Goal: Find specific page/section

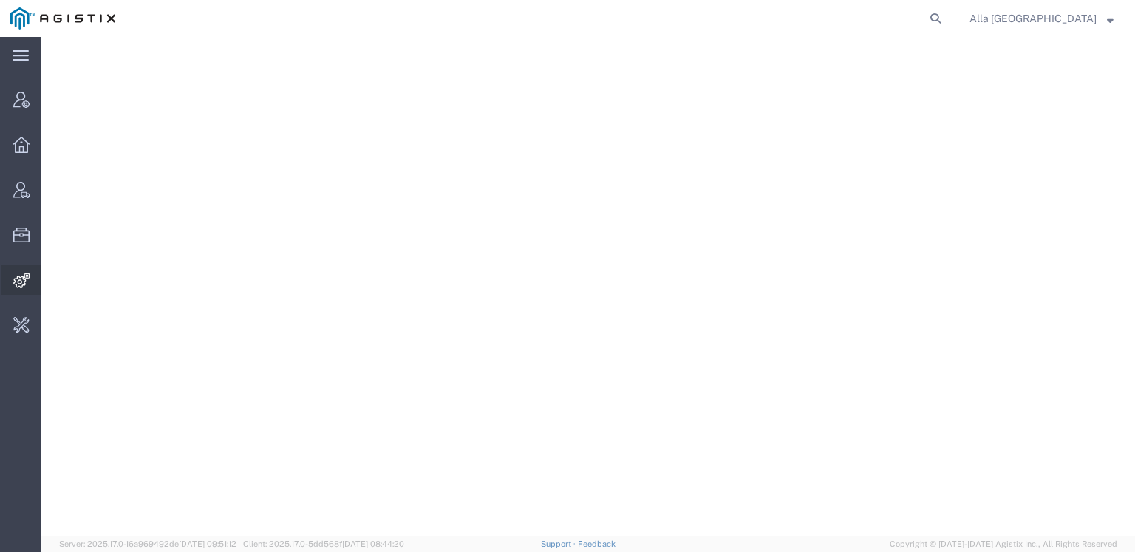
click at [51, 276] on span "Integrations" at bounding box center [46, 280] width 10 height 30
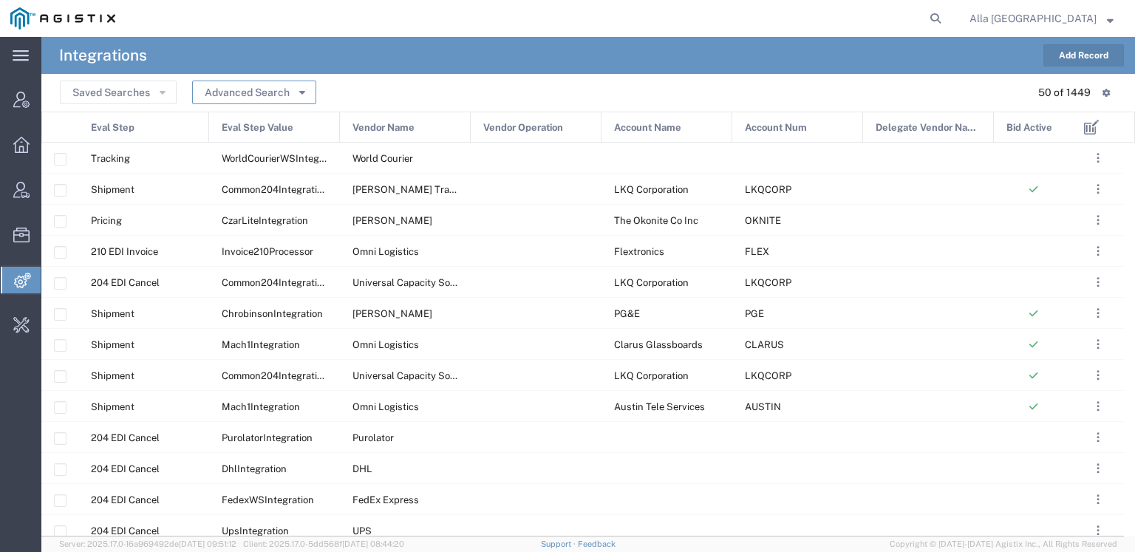
click at [268, 86] on button "Advanced Search" at bounding box center [254, 93] width 124 height 24
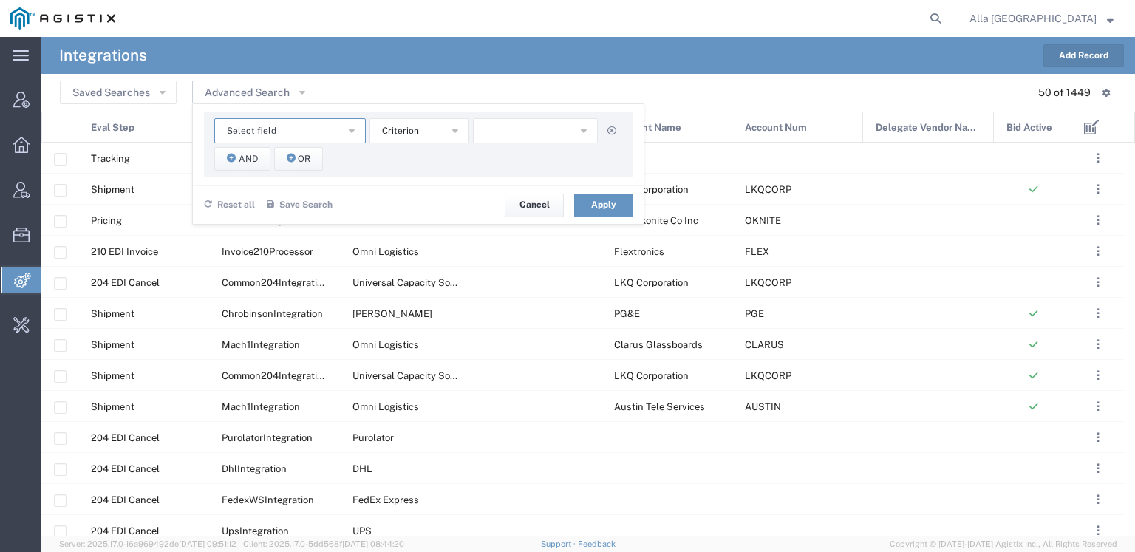
click at [269, 126] on span "Select field" at bounding box center [252, 131] width 50 height 14
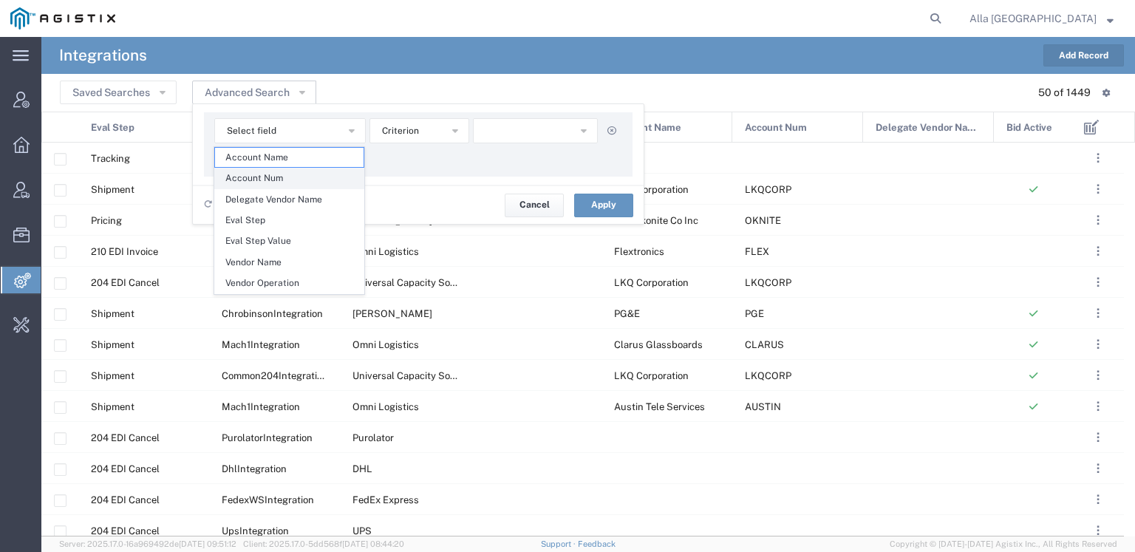
click at [270, 171] on span "Account Num" at bounding box center [289, 177] width 149 height 19
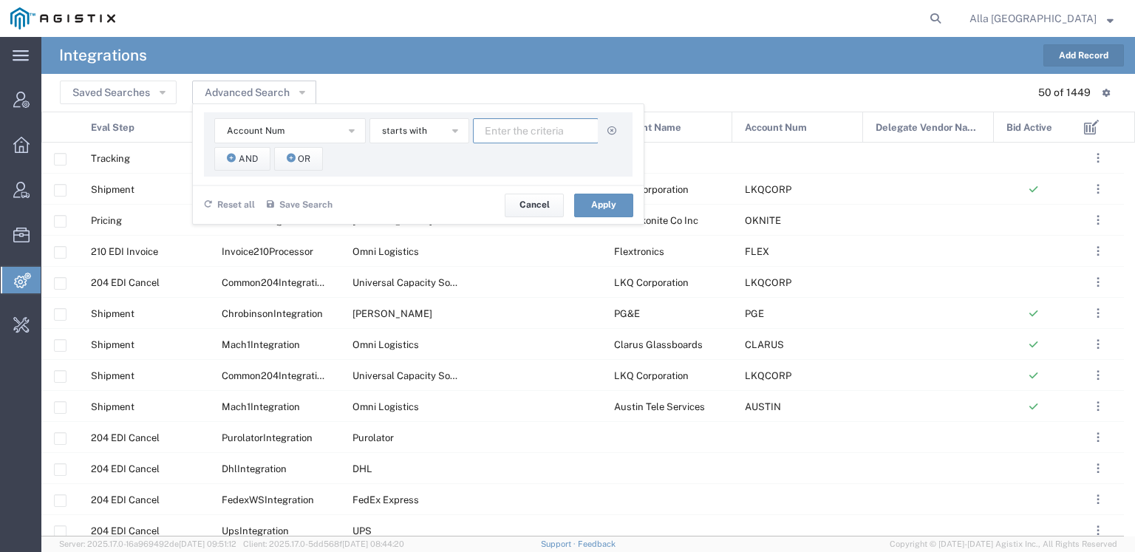
click at [485, 127] on input "text" at bounding box center [536, 130] width 126 height 25
type input "LIGHT"
click at [590, 214] on button "Apply" at bounding box center [603, 206] width 59 height 24
